Goal: Information Seeking & Learning: Find specific fact

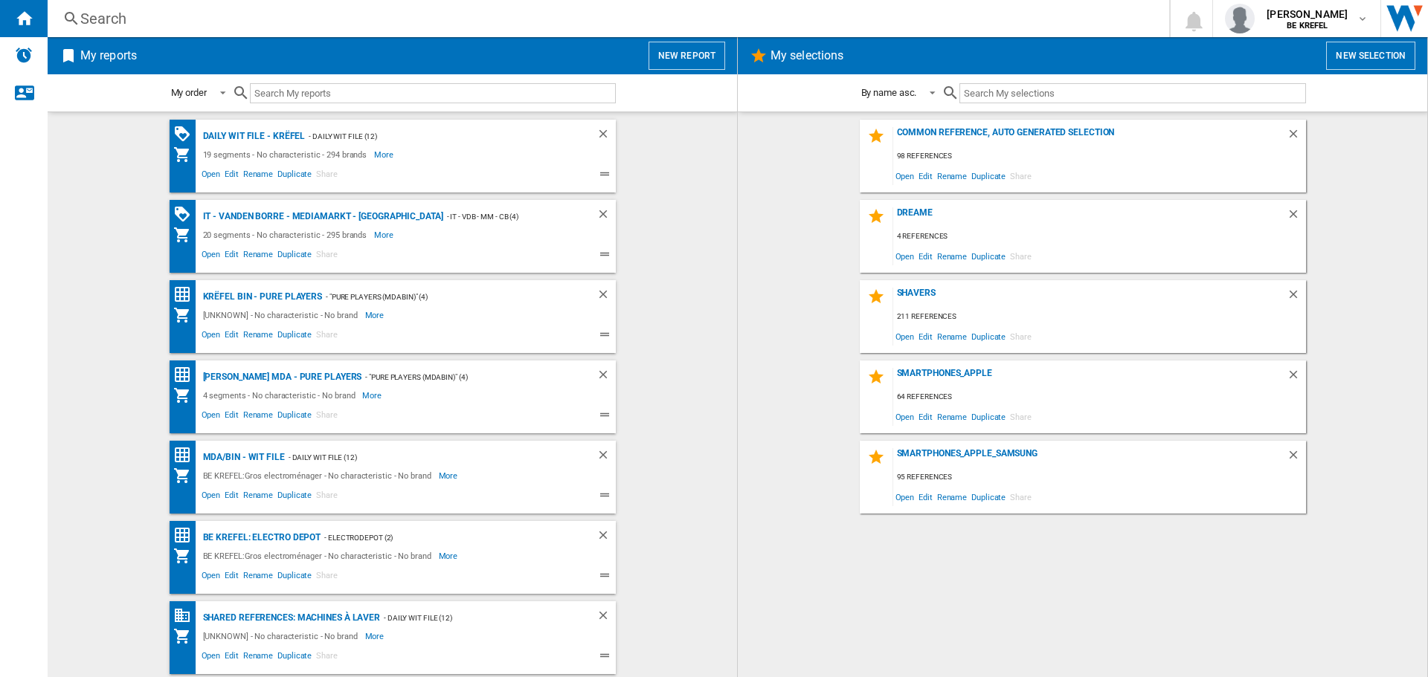
click at [116, 26] on div "Search" at bounding box center [605, 18] width 1050 height 21
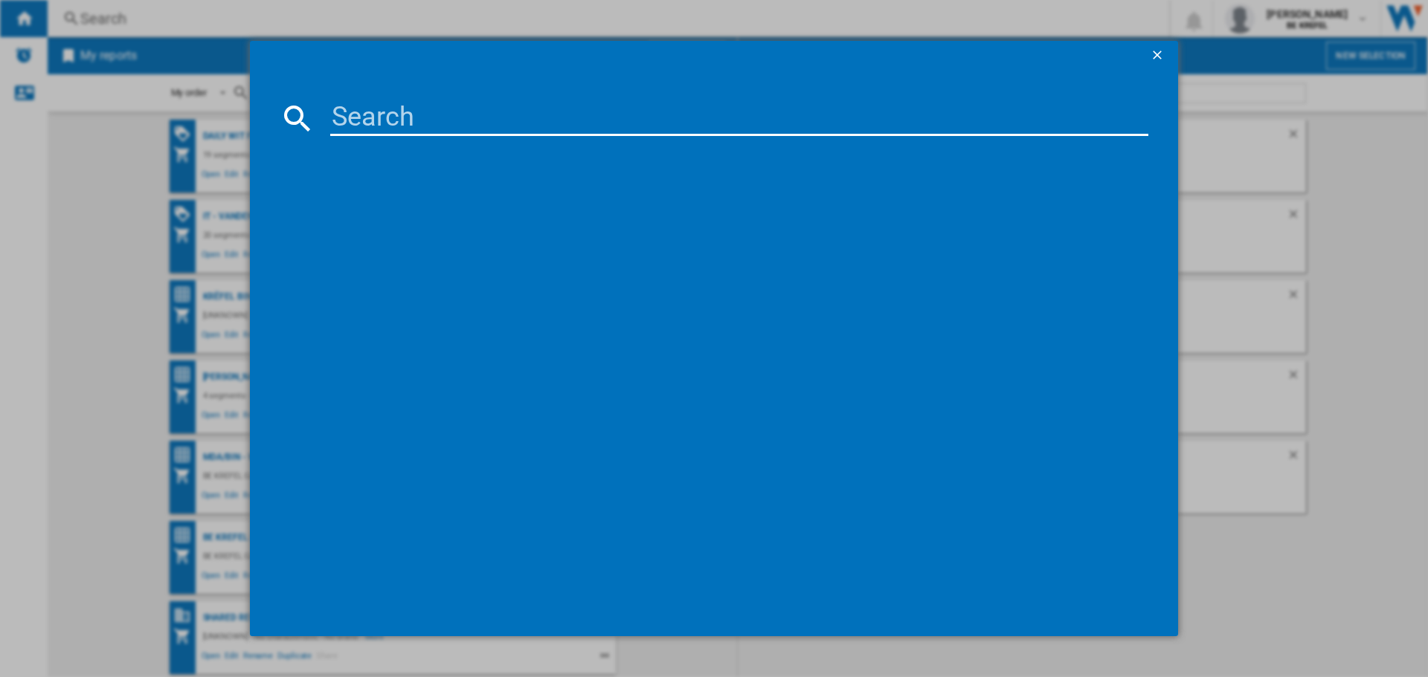
click at [402, 114] on input at bounding box center [739, 118] width 818 height 36
paste input "41011007"
type input "41011007"
click at [434, 207] on div "LG ULTRAWIDE 34WR55QKB NOIR 34"" at bounding box center [724, 214] width 803 height 15
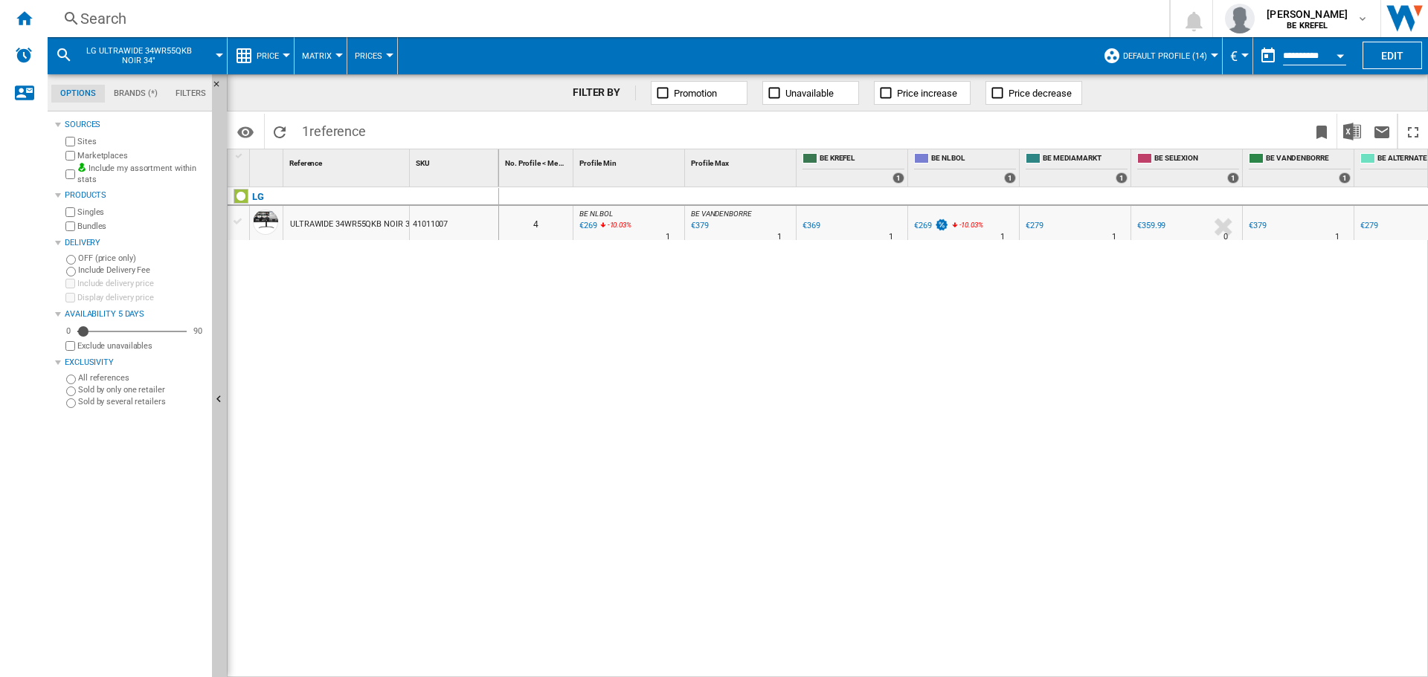
click at [152, 19] on div "Search" at bounding box center [605, 18] width 1050 height 21
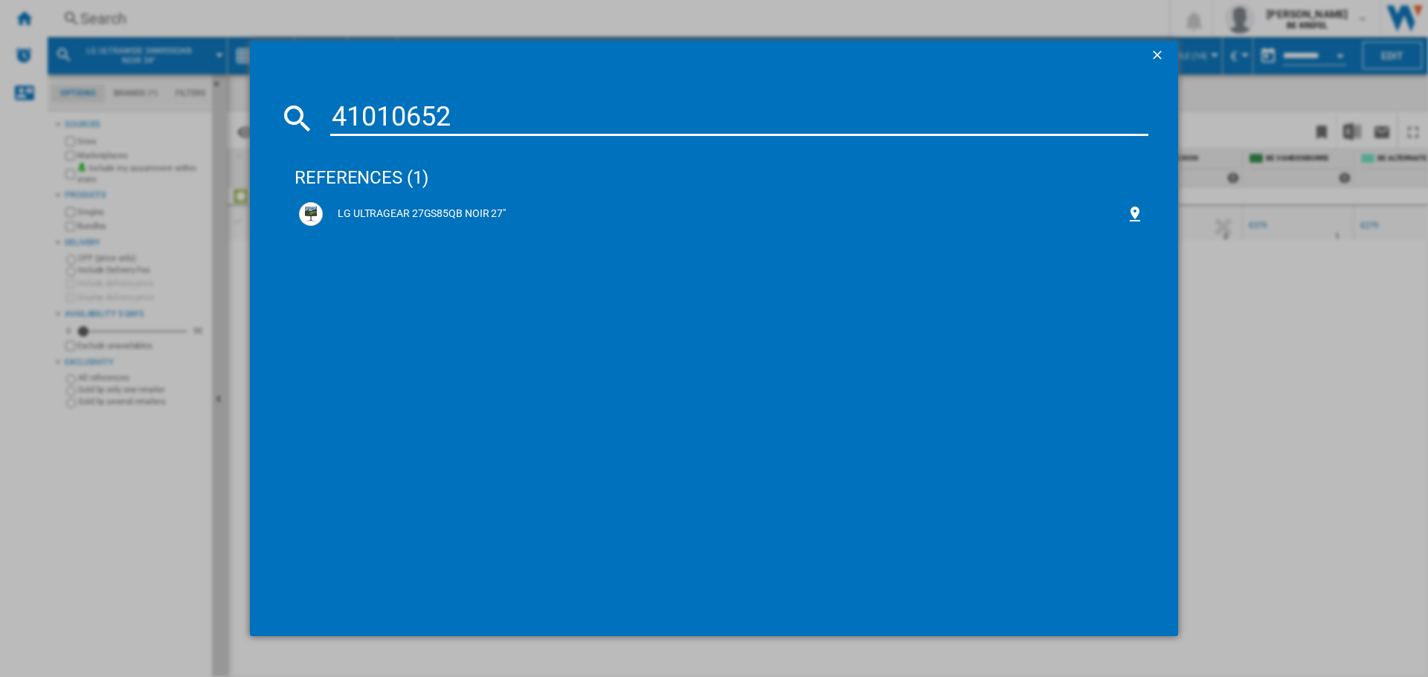
type input "41010652"
click at [445, 210] on div "LG ULTRAGEAR 27GS85QB NOIR 27"" at bounding box center [724, 214] width 803 height 15
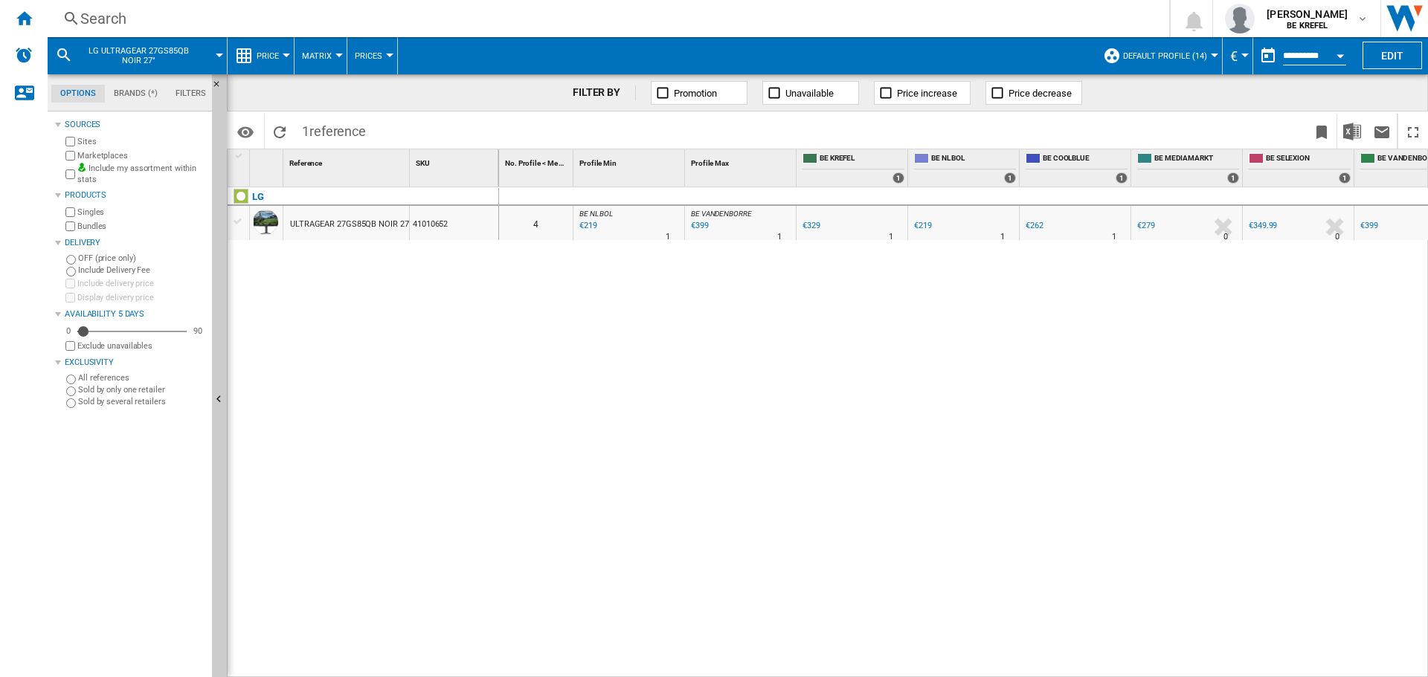
click at [161, 14] on div "Search" at bounding box center [605, 18] width 1050 height 21
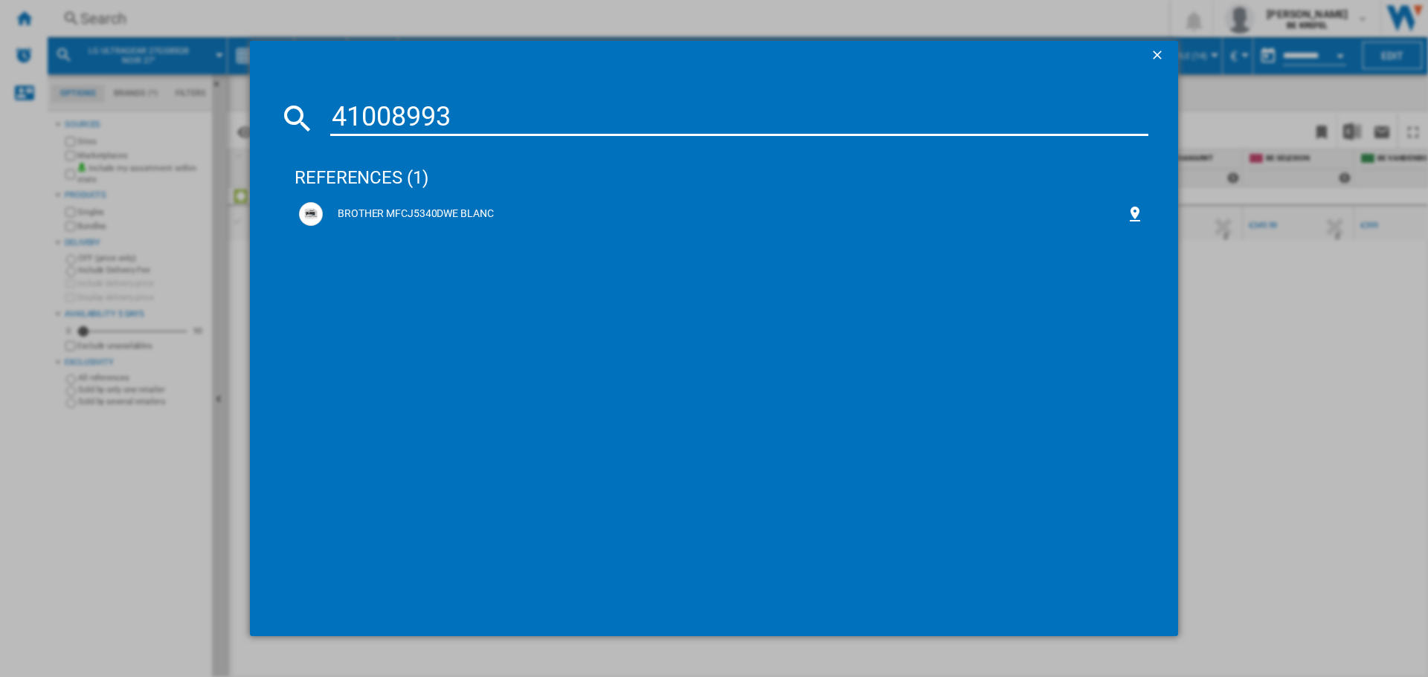
drag, startPoint x: 474, startPoint y: 106, endPoint x: 257, endPoint y: 134, distance: 219.7
click at [257, 134] on md-dialog-content "41008993 references (1) BROTHER MFCJ5340DWE BLANC" at bounding box center [714, 354] width 928 height 567
paste input "CANON"
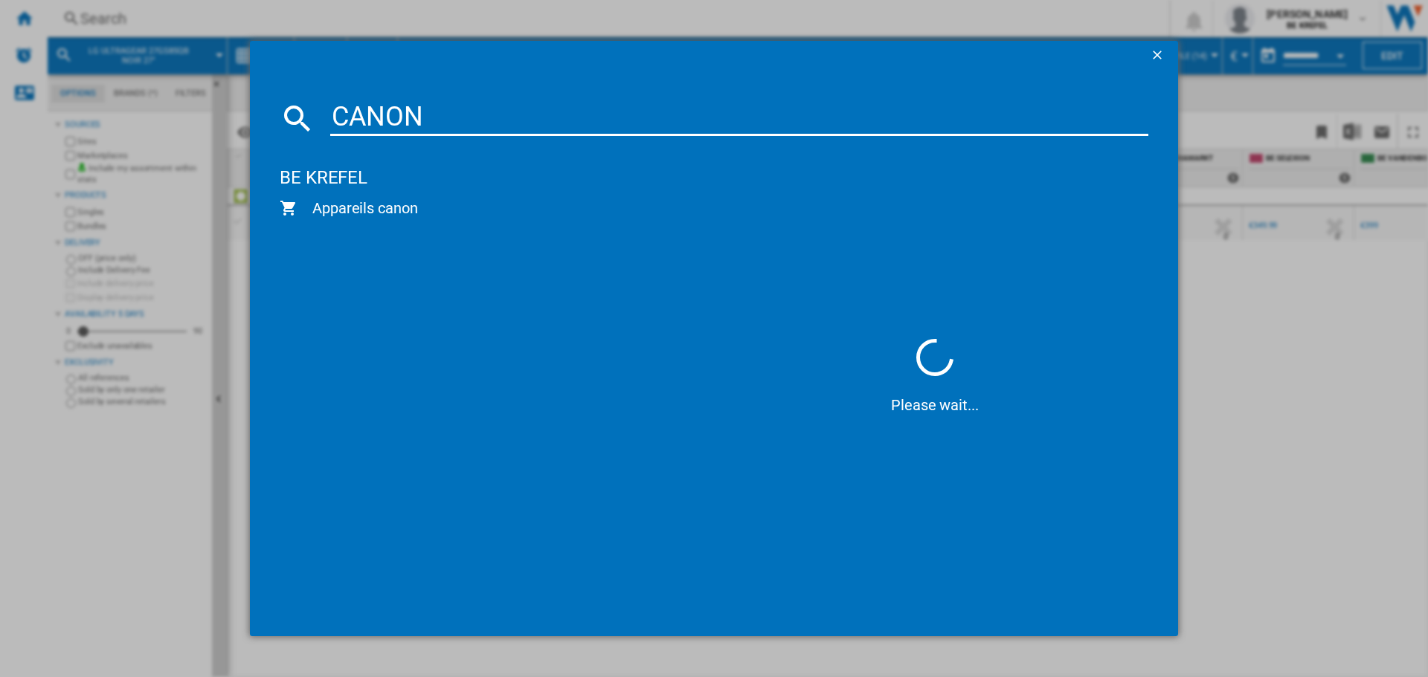
drag, startPoint x: 434, startPoint y: 118, endPoint x: 306, endPoint y: 132, distance: 127.9
click at [307, 132] on div "CANON" at bounding box center [714, 118] width 869 height 36
paste input "41009263"
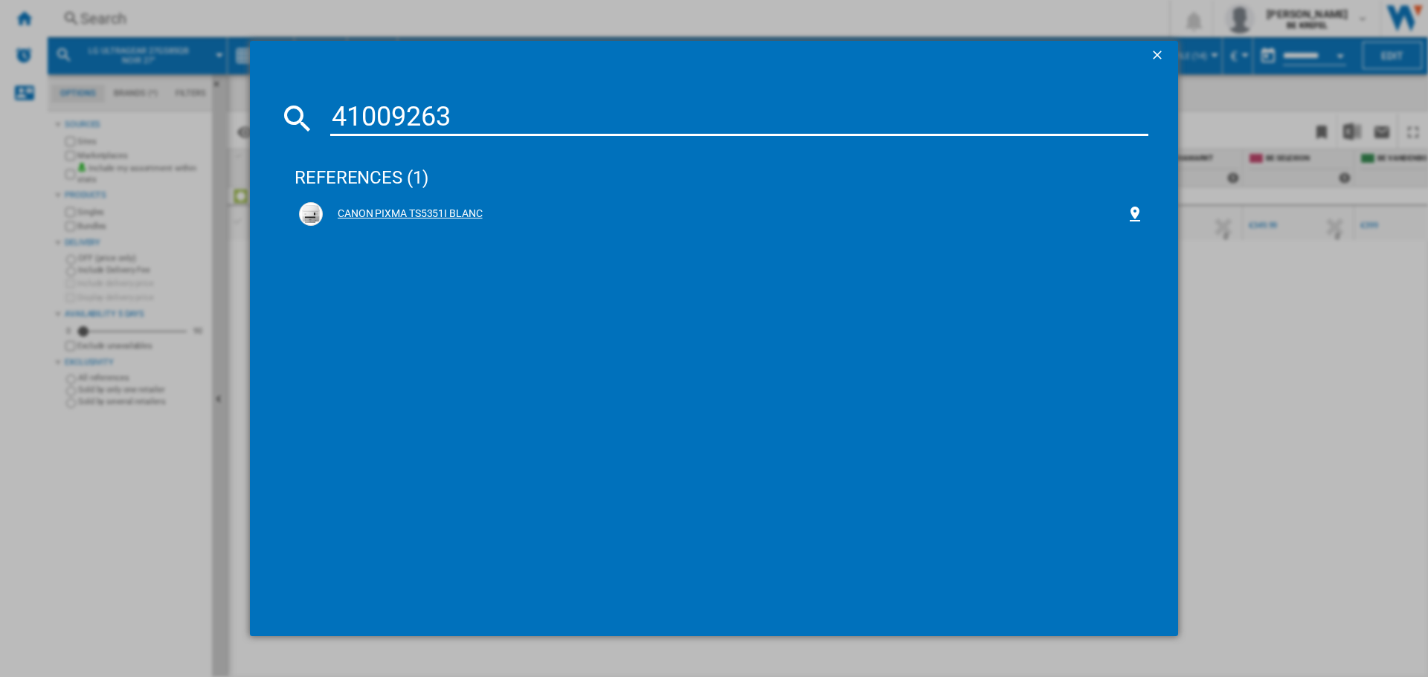
type input "41009263"
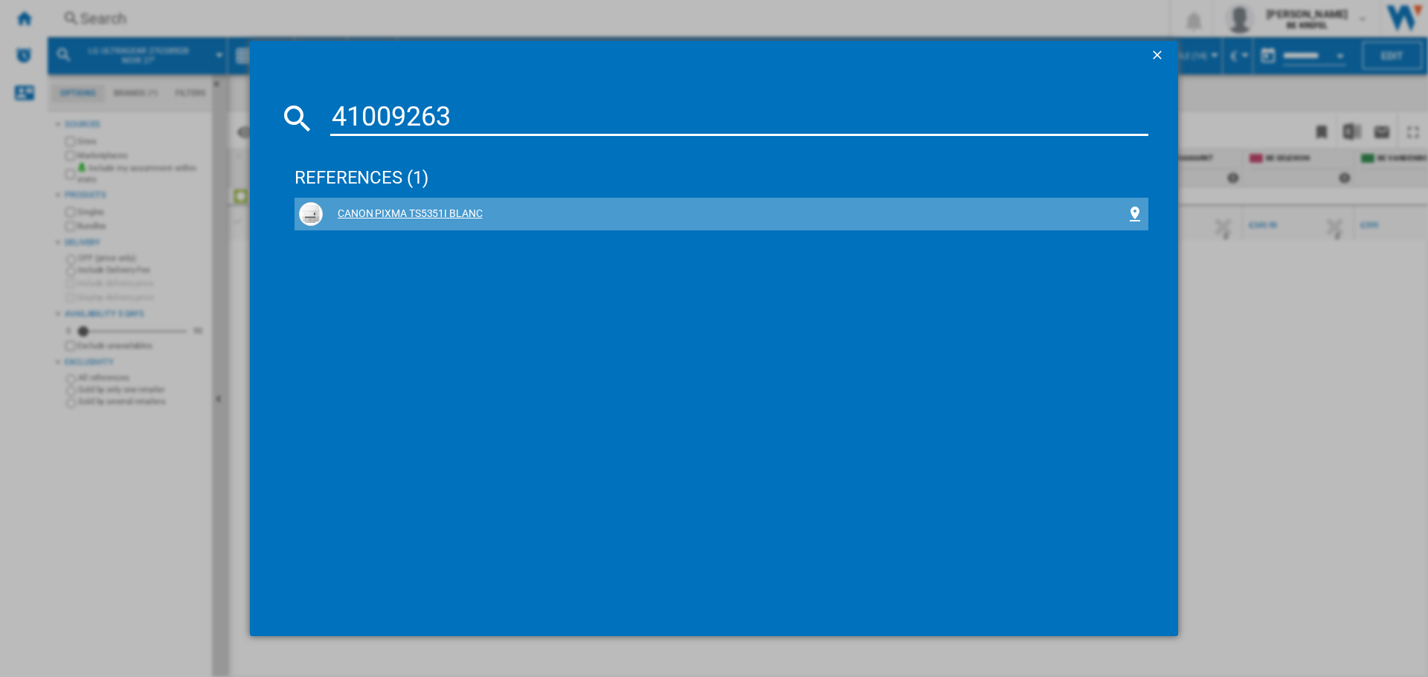
drag, startPoint x: 381, startPoint y: 211, endPoint x: 424, endPoint y: 207, distance: 43.3
click at [381, 210] on div "CANON PIXMA TS5351I BLANC" at bounding box center [724, 214] width 803 height 15
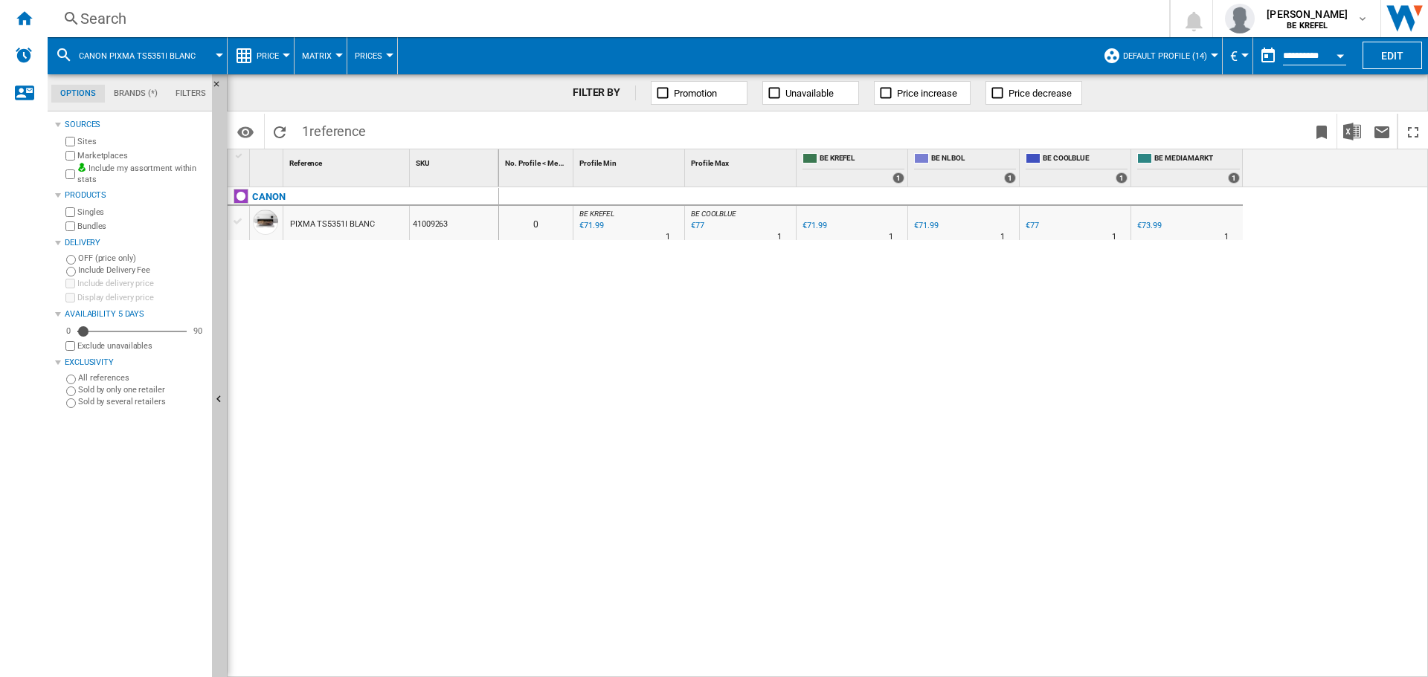
click at [80, 21] on ng-md-icon at bounding box center [71, 19] width 18 height 19
click at [341, 31] on div "Search Search 0 gilles de bruyn BE KREFEL BE KREFEL My settings Logout" at bounding box center [738, 18] width 1380 height 37
click at [105, 16] on div "Search" at bounding box center [605, 18] width 1050 height 21
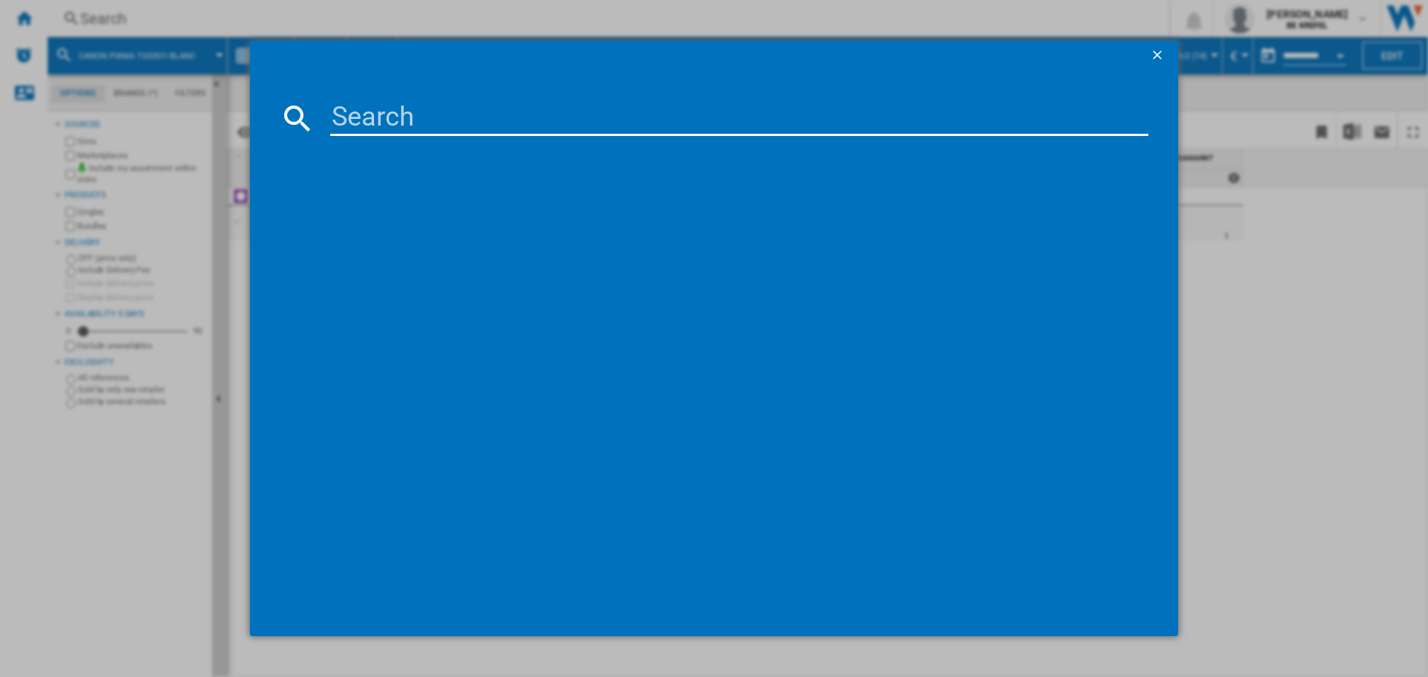
click at [399, 117] on input at bounding box center [739, 118] width 818 height 36
type input "41007708"
click at [471, 206] on div "EPSON EXPRESSION HOME XP3200 NOIR" at bounding box center [721, 214] width 845 height 24
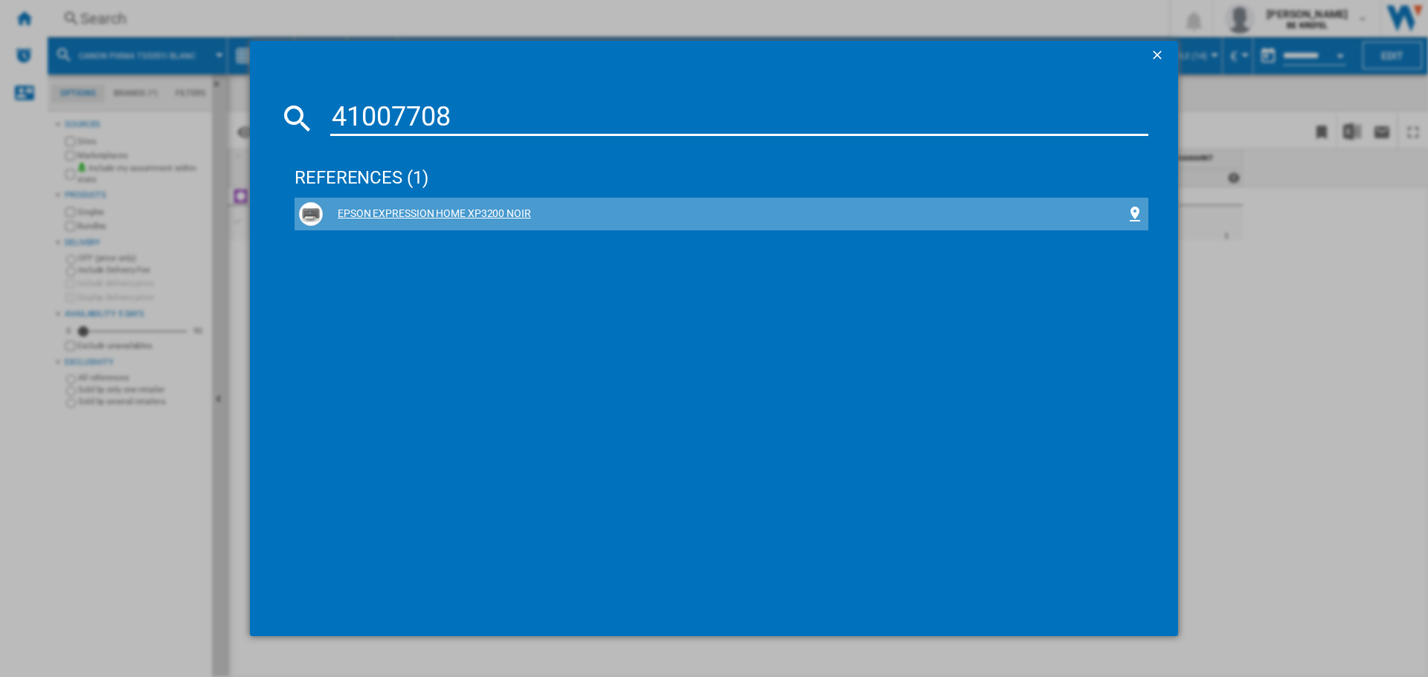
click at [491, 213] on div "EPSON EXPRESSION HOME XP3200 NOIR" at bounding box center [724, 214] width 803 height 15
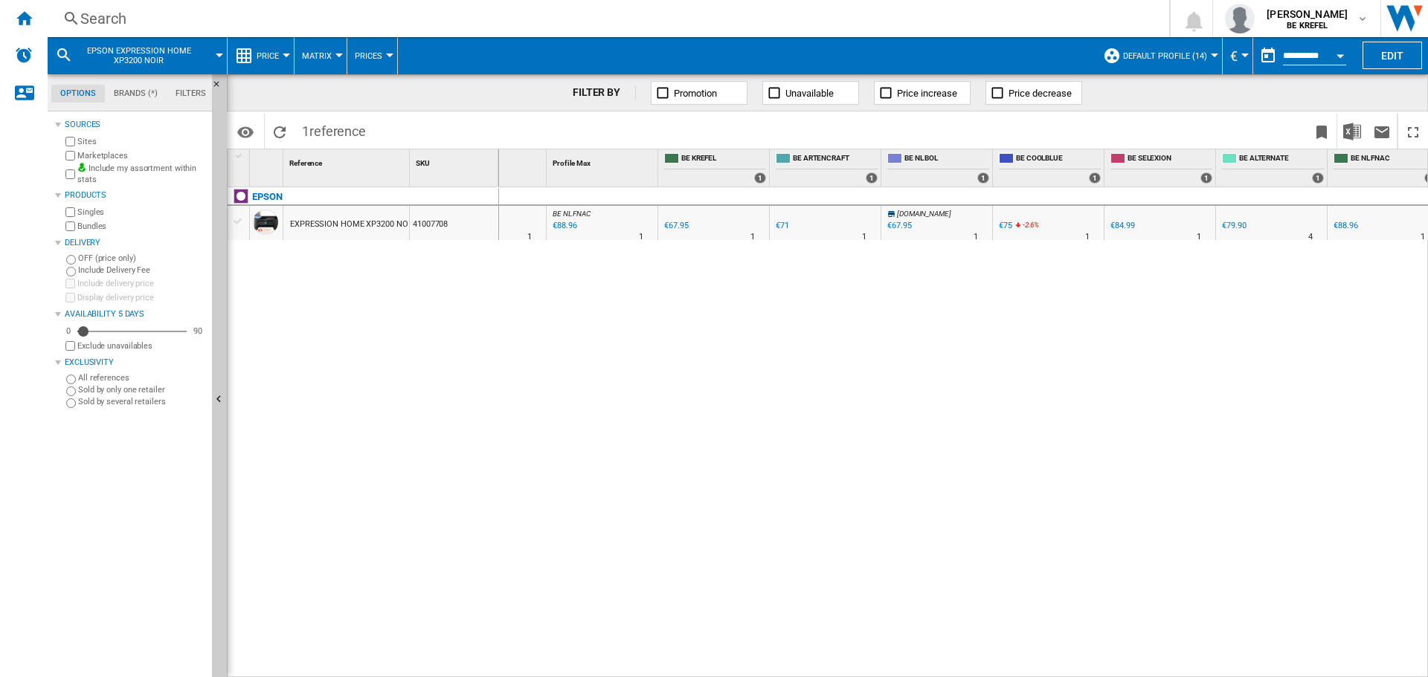
scroll to position [0, 149]
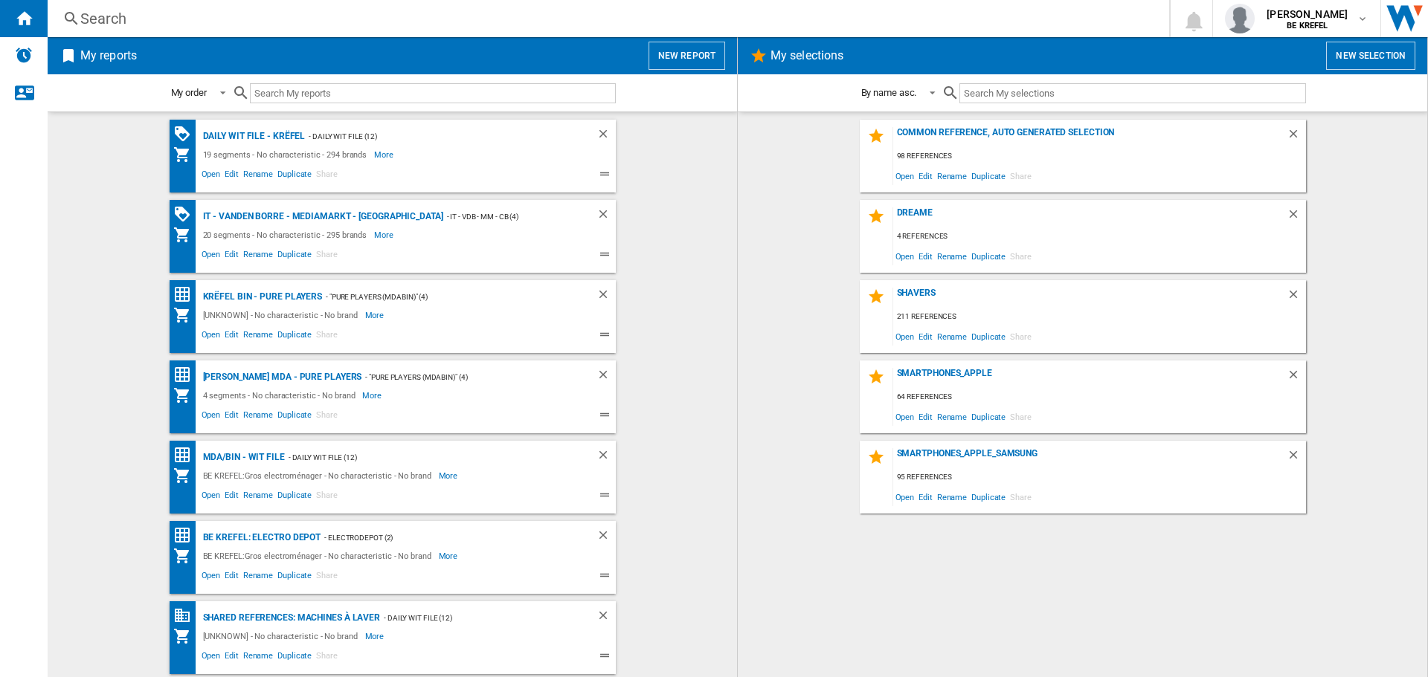
click at [100, 16] on div "Search" at bounding box center [605, 18] width 1050 height 21
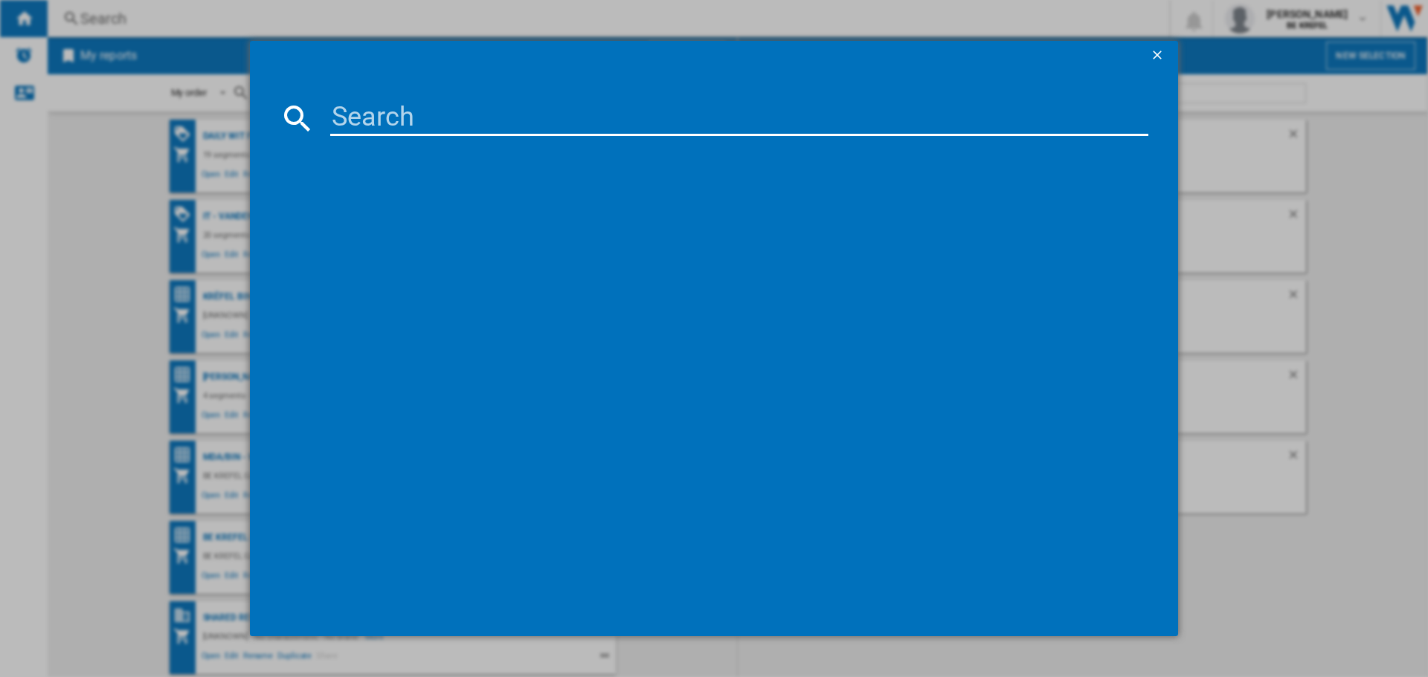
click at [350, 120] on input at bounding box center [739, 118] width 818 height 36
paste input "41010226"
type input "41010226"
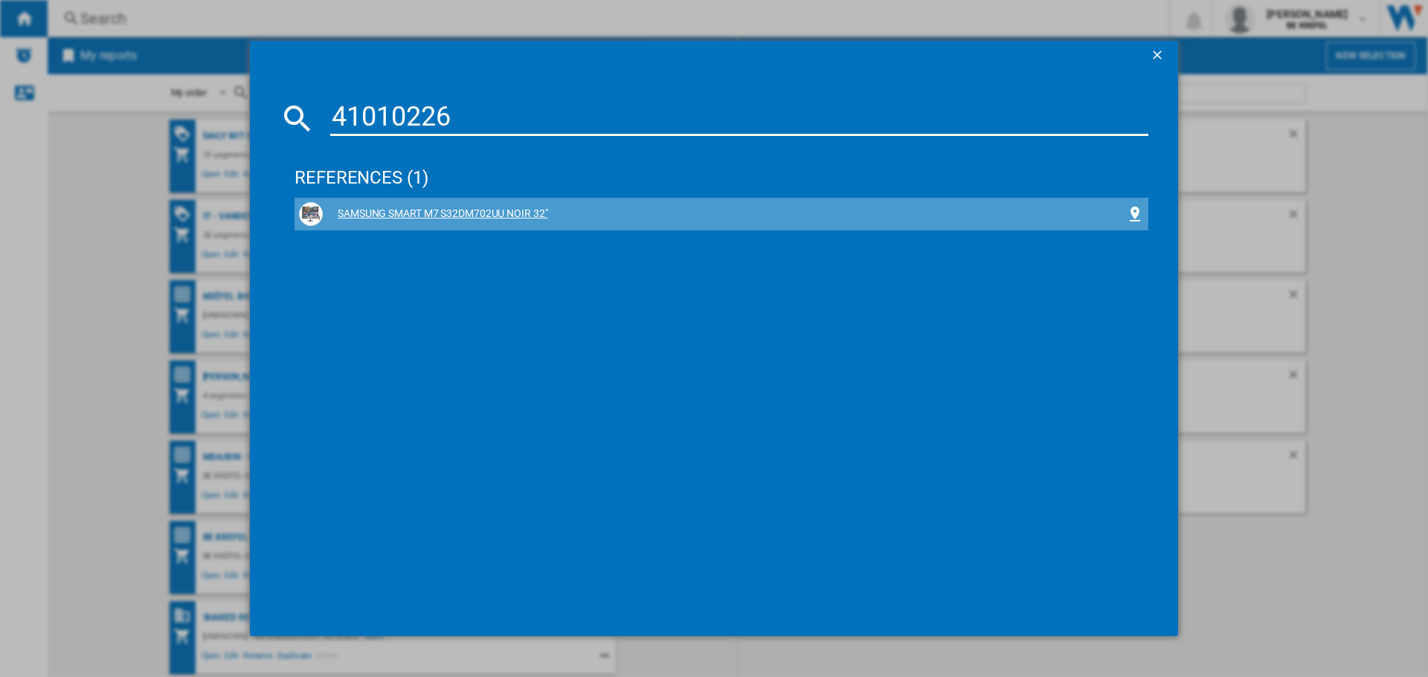
click at [509, 206] on div "SAMSUNG SMART M7 S32DM702UU NOIR 32"" at bounding box center [721, 214] width 845 height 24
click at [511, 214] on div "SAMSUNG SMART M7 S32DM702UU NOIR 32"" at bounding box center [724, 214] width 803 height 15
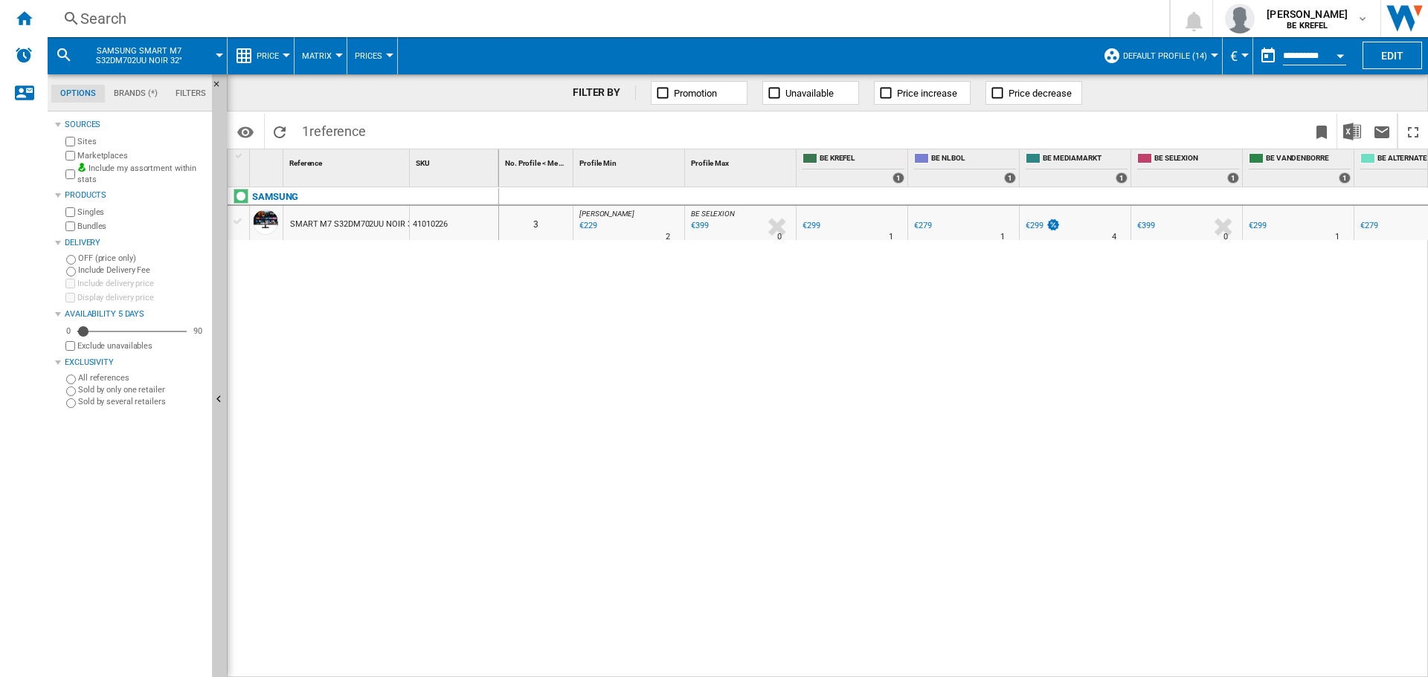
click at [105, 18] on div "Search" at bounding box center [605, 18] width 1050 height 21
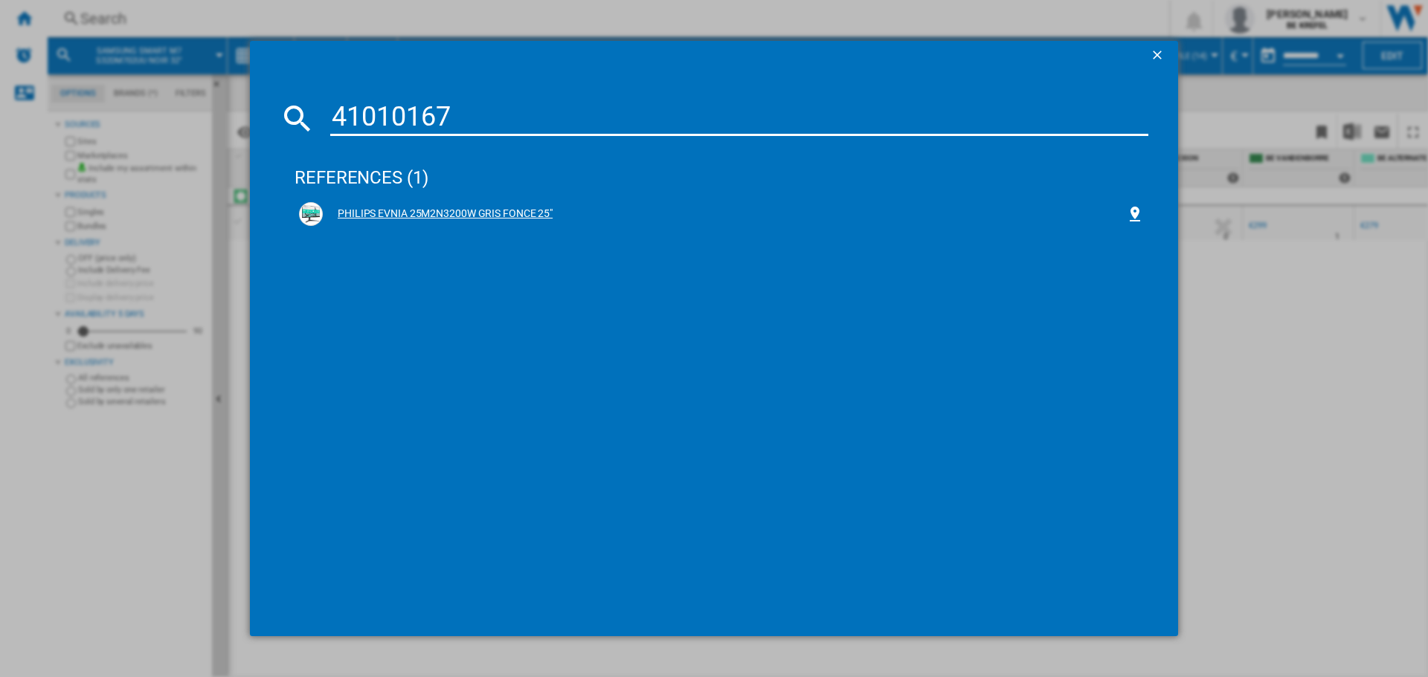
type input "41010167"
click at [439, 211] on div "PHILIPS EVNIA 25M2N3200W GRIS FONCE 25"" at bounding box center [724, 214] width 803 height 15
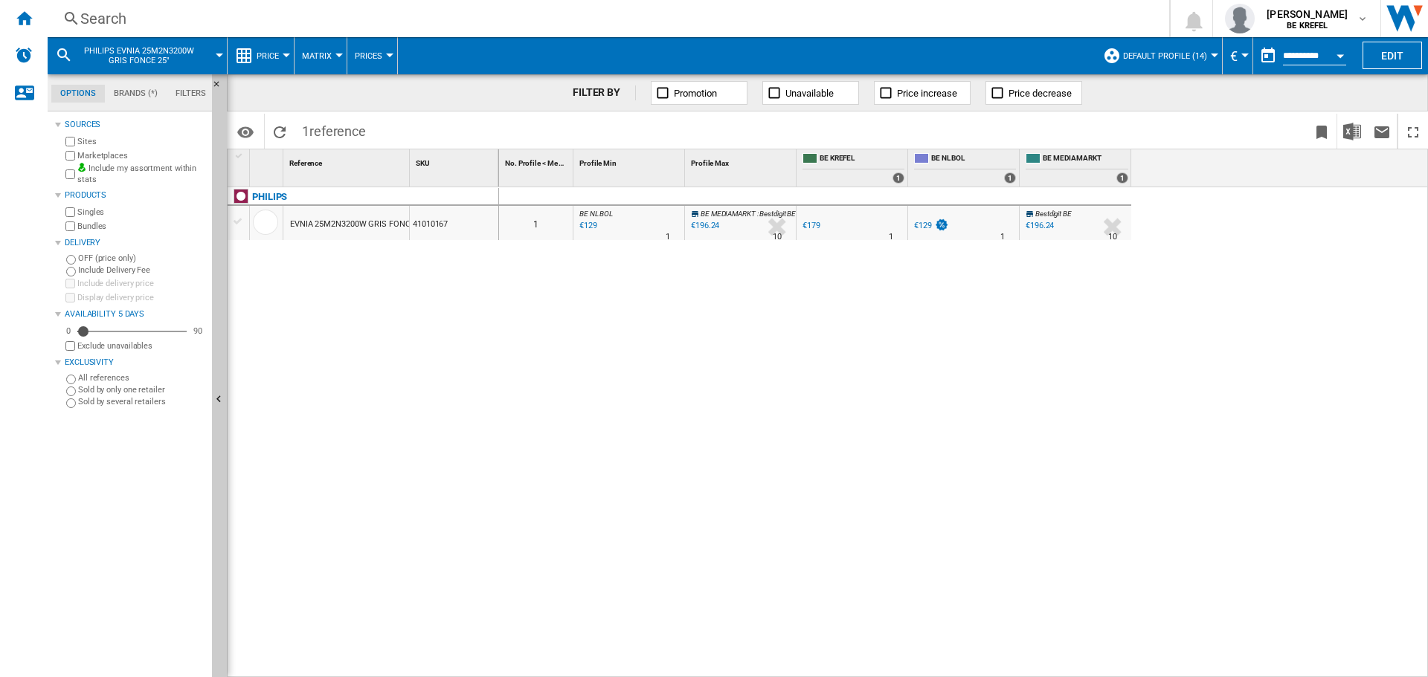
click at [116, 21] on div "Search" at bounding box center [605, 18] width 1050 height 21
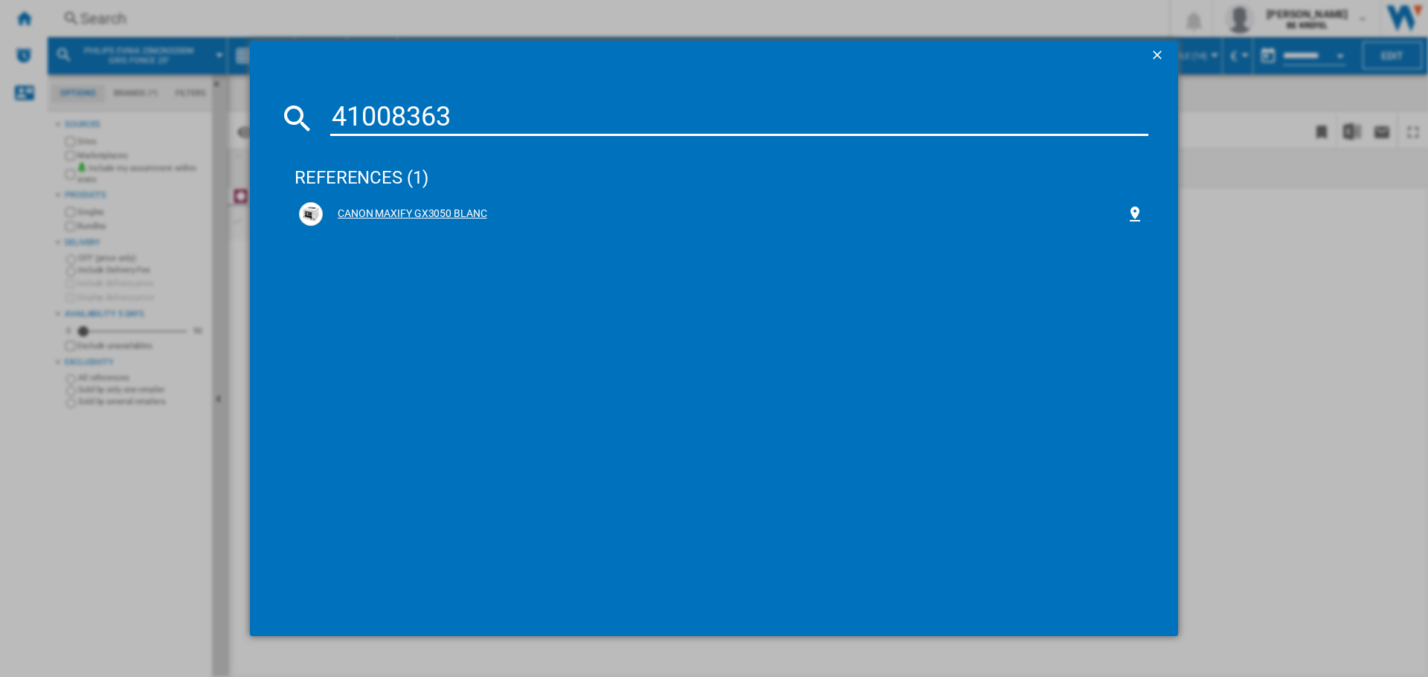
type input "41008363"
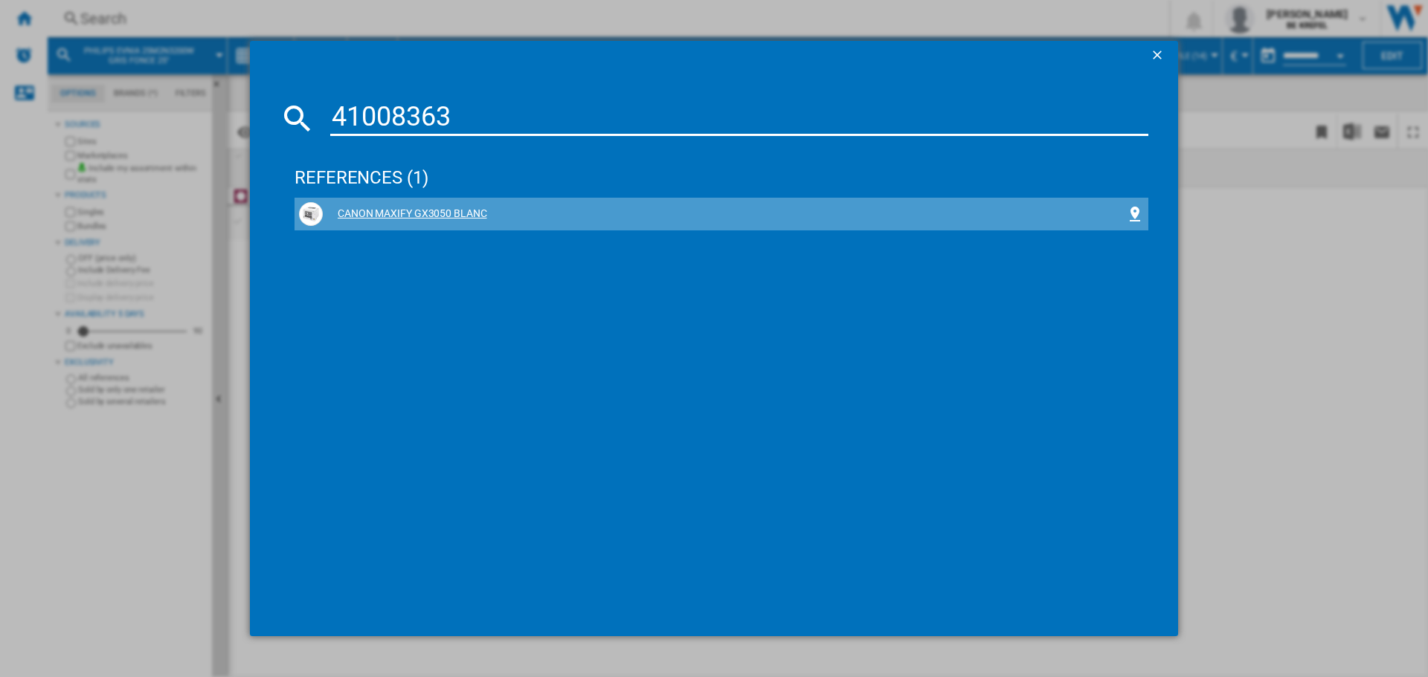
click at [474, 203] on div "CANON MAXIFY GX3050 BLANC" at bounding box center [721, 214] width 845 height 24
click at [474, 211] on div "CANON MAXIFY GX3050 BLANC" at bounding box center [724, 214] width 803 height 15
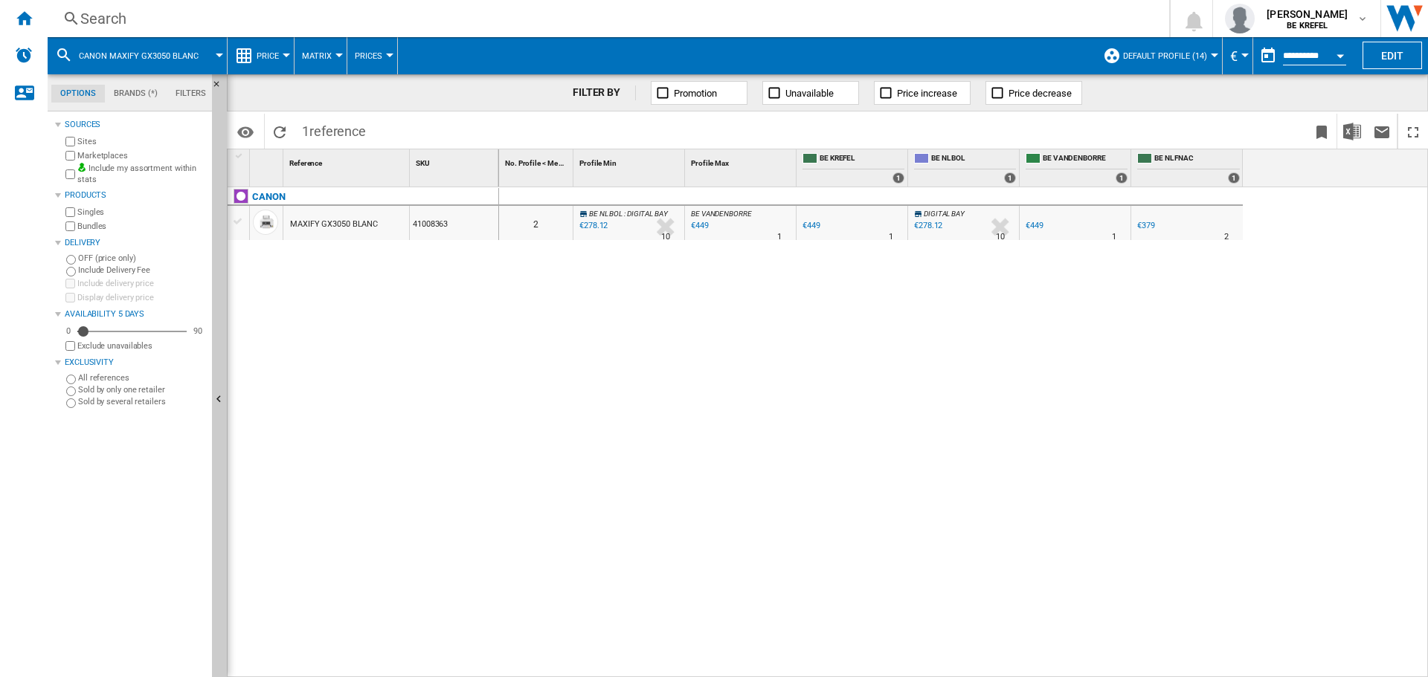
click at [94, 25] on div "Search" at bounding box center [605, 18] width 1050 height 21
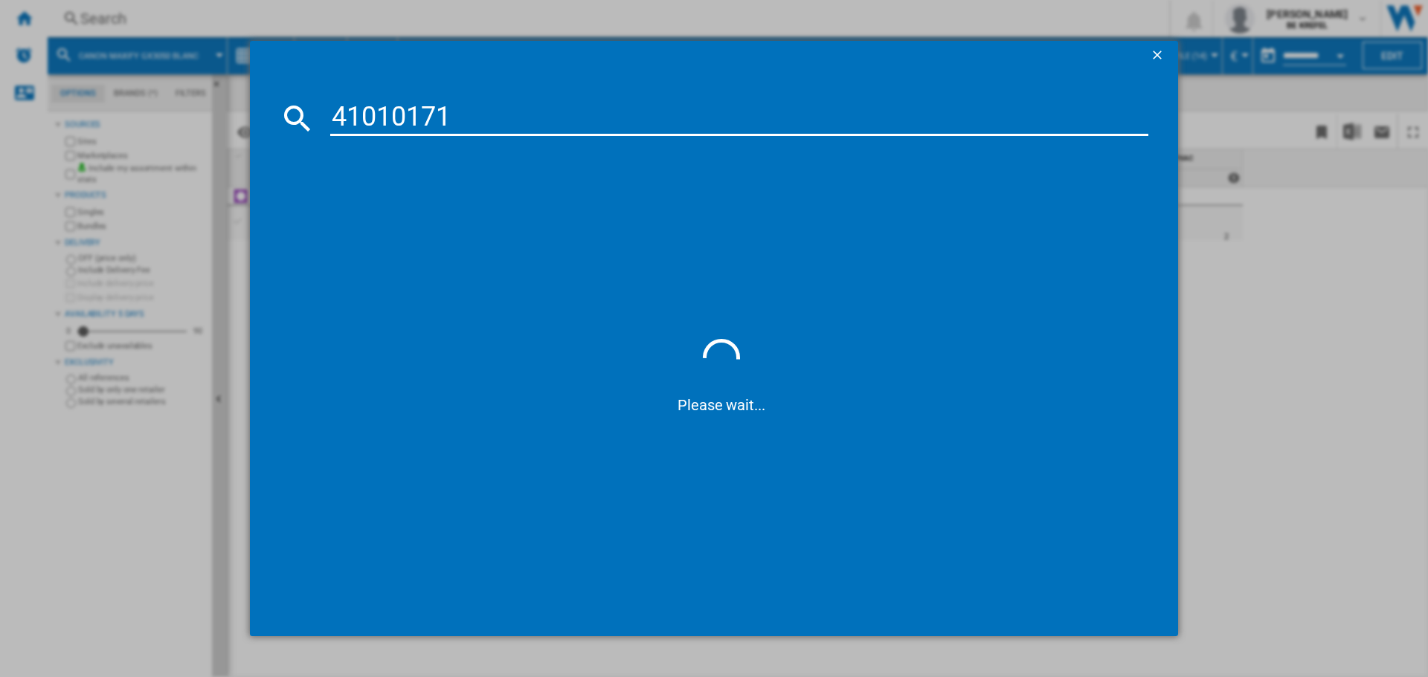
type input "41010171"
drag, startPoint x: 419, startPoint y: 210, endPoint x: 1014, endPoint y: 313, distance: 604.4
click at [419, 210] on div "PHILIPS 27M1C5500VL NOIR 27"" at bounding box center [724, 214] width 803 height 15
